Goal: Information Seeking & Learning: Find specific page/section

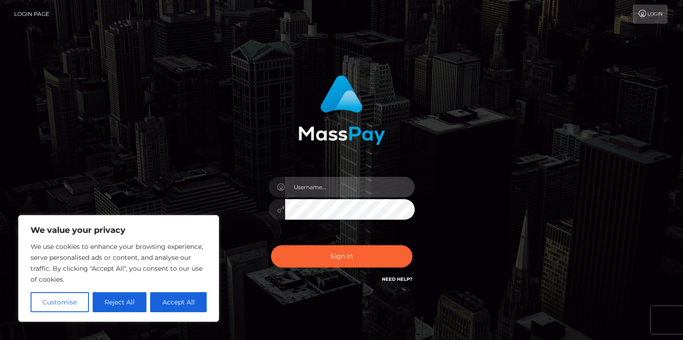
click at [322, 187] on input "text" at bounding box center [350, 187] width 130 height 21
click at [349, 188] on input "text" at bounding box center [350, 187] width 130 height 21
type input "vladimir"
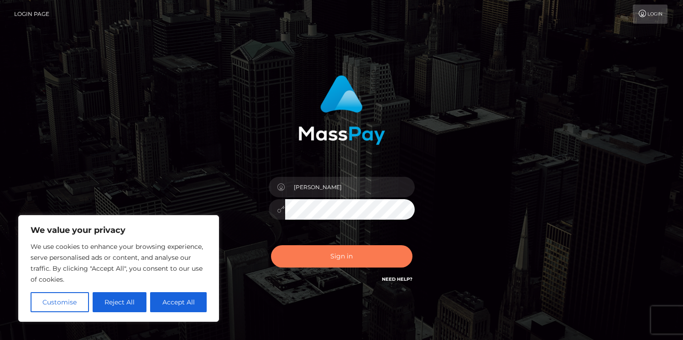
click at [310, 264] on button "Sign in" at bounding box center [341, 256] width 141 height 22
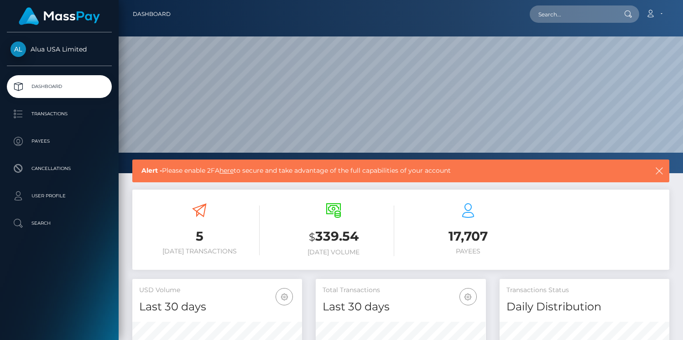
scroll to position [162, 170]
click at [62, 136] on p "Payees" at bounding box center [59, 142] width 98 height 14
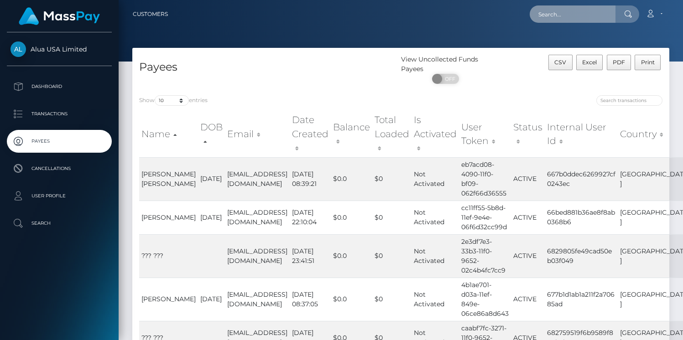
click at [574, 8] on input "text" at bounding box center [573, 13] width 86 height 17
paste input "[PERSON_NAME][EMAIL_ADDRESS][DOMAIN_NAME]"
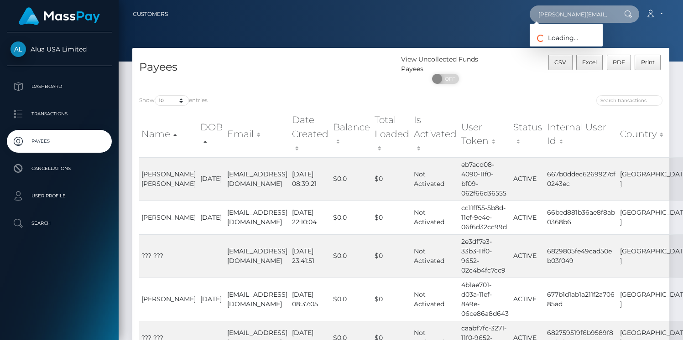
type input "[PERSON_NAME][EMAIL_ADDRESS][DOMAIN_NAME]"
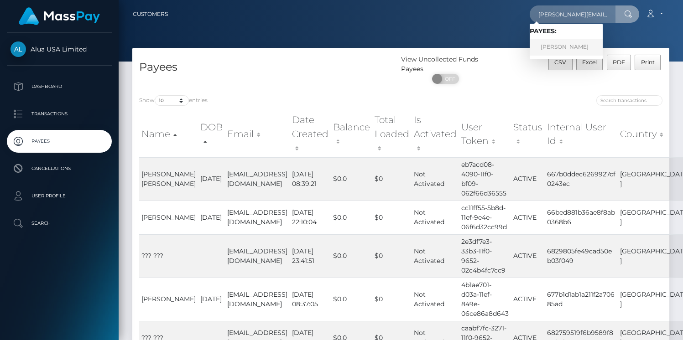
click at [562, 51] on link "[PERSON_NAME]" at bounding box center [566, 47] width 73 height 17
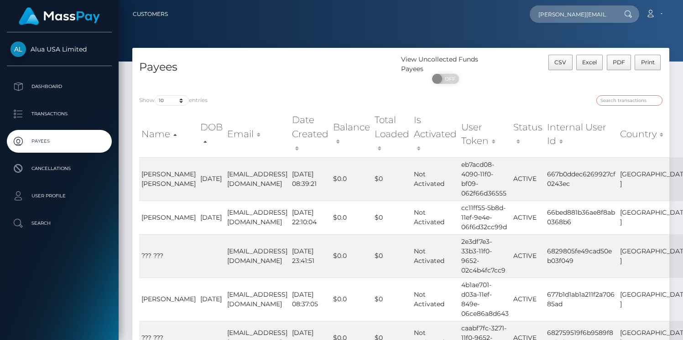
click at [621, 100] on input "search" at bounding box center [629, 100] width 66 height 10
paste input "[PERSON_NAME][EMAIL_ADDRESS][DOMAIN_NAME]"
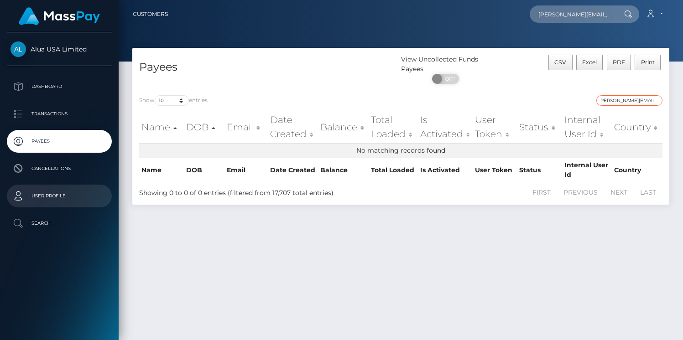
type input "[PERSON_NAME][EMAIL_ADDRESS][DOMAIN_NAME]"
click at [55, 196] on p "User Profile" at bounding box center [59, 196] width 98 height 14
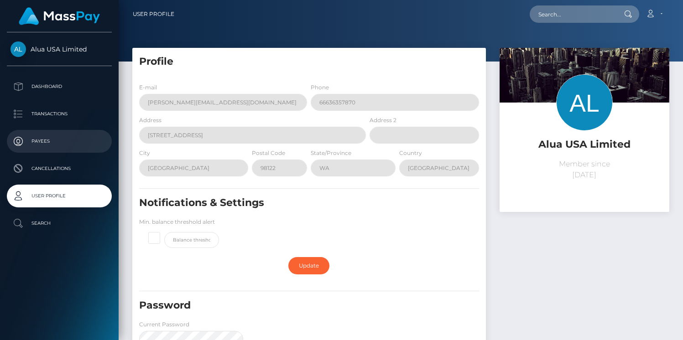
click at [52, 141] on p "Payees" at bounding box center [59, 142] width 98 height 14
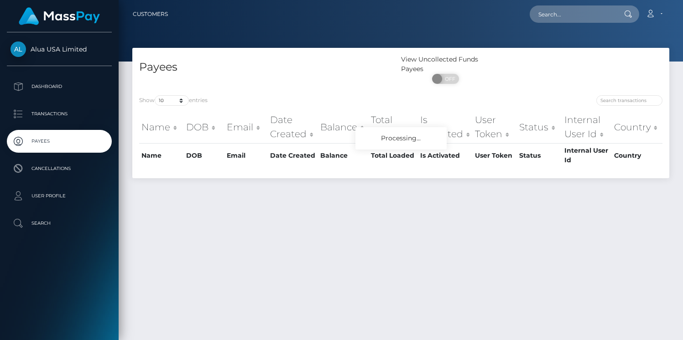
click at [151, 68] on h4 "Payees" at bounding box center [266, 67] width 255 height 16
copy h4 "Payees"
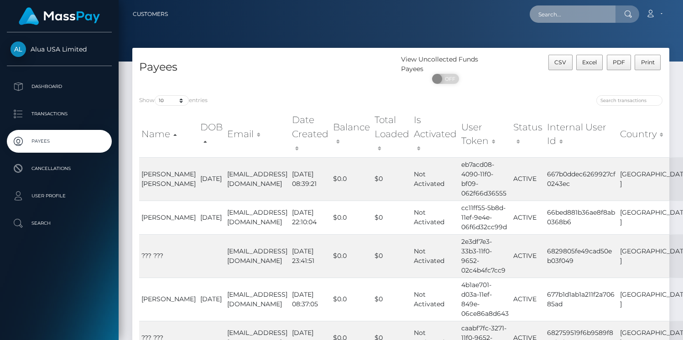
click at [574, 20] on input "text" at bounding box center [573, 13] width 86 height 17
paste input "Payees"
type input "Payees"
click at [579, 15] on input "text" at bounding box center [573, 13] width 86 height 17
paste input "[PERSON_NAME][EMAIL_ADDRESS][DOMAIN_NAME]"
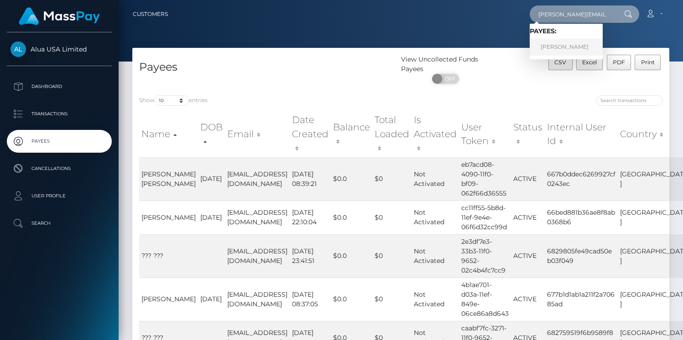
type input "[PERSON_NAME][EMAIL_ADDRESS][DOMAIN_NAME]"
click at [563, 47] on link "[PERSON_NAME]" at bounding box center [566, 47] width 73 height 17
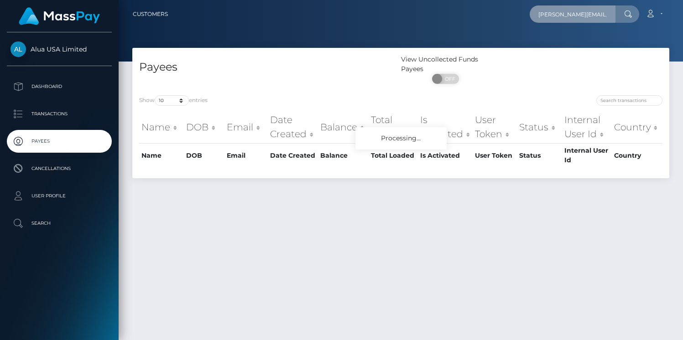
click at [603, 16] on input "benas@aparlay.com" at bounding box center [573, 13] width 86 height 17
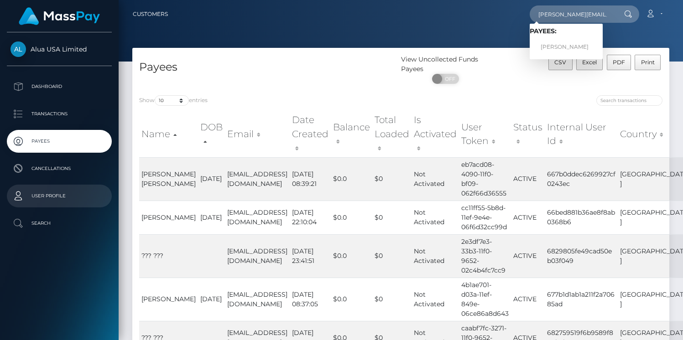
click at [60, 193] on p "User Profile" at bounding box center [59, 196] width 98 height 14
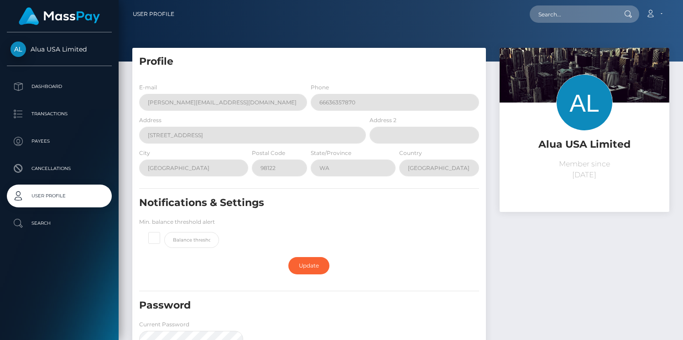
click at [68, 49] on span "Alua USA Limited" at bounding box center [59, 49] width 105 height 8
click at [661, 12] on link "Account" at bounding box center [654, 14] width 27 height 19
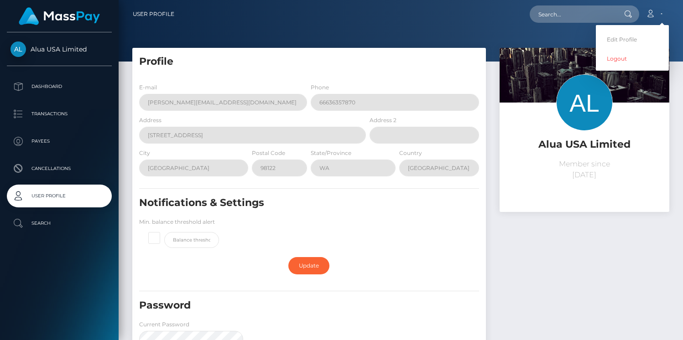
click at [60, 249] on div "Alua USA Limited Dashboard Transactions Payees Cancellations User Profile" at bounding box center [59, 185] width 119 height 306
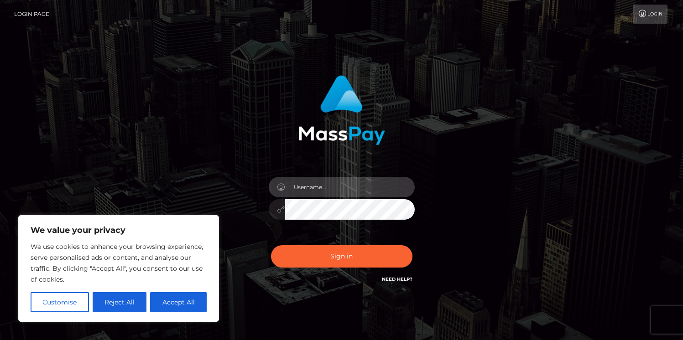
click at [328, 192] on input "text" at bounding box center [350, 187] width 130 height 21
type input "benas"
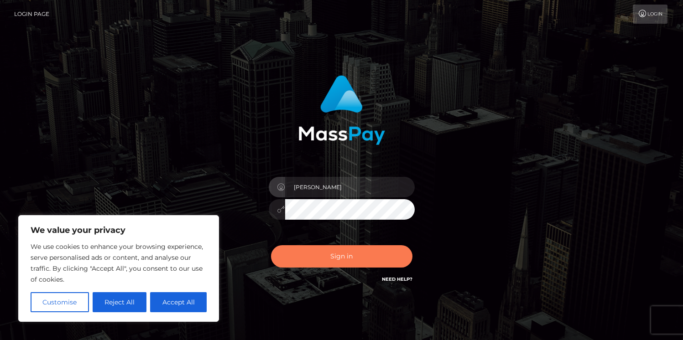
click at [340, 261] on button "Sign in" at bounding box center [341, 256] width 141 height 22
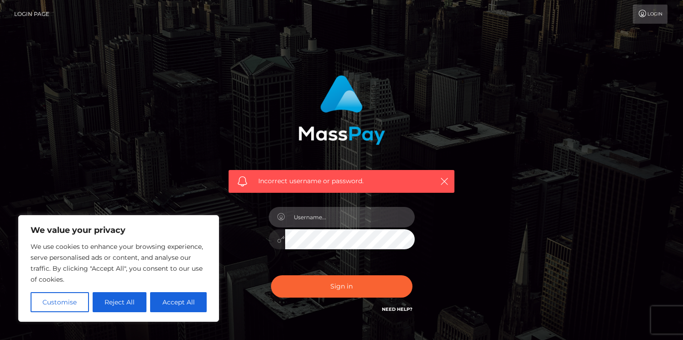
click at [348, 220] on input "text" at bounding box center [350, 217] width 130 height 21
click at [452, 64] on div "Incorrect username or password." at bounding box center [341, 199] width 683 height 399
